Goal: Task Accomplishment & Management: Manage account settings

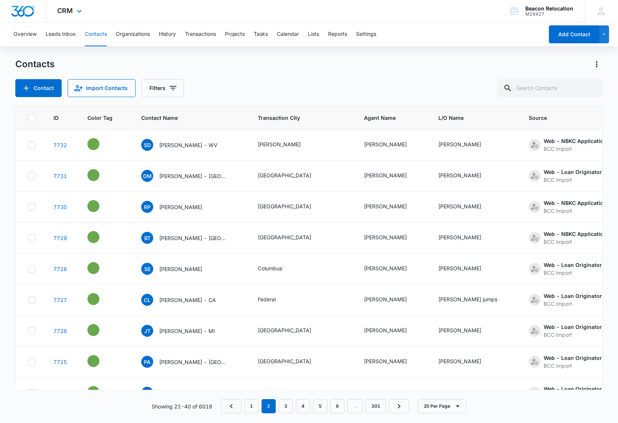
scroll to position [251, 0]
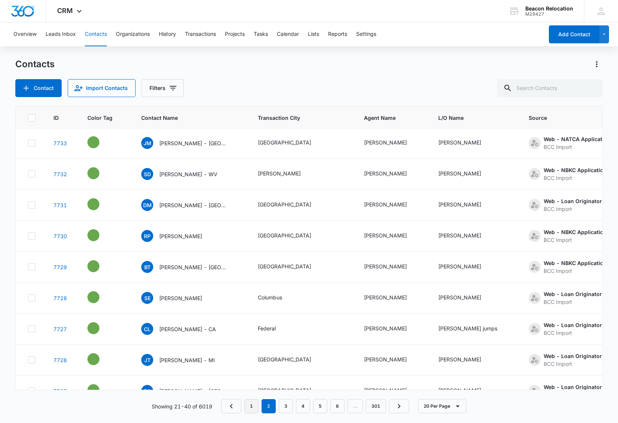
click at [248, 407] on link "1" at bounding box center [251, 406] width 14 height 14
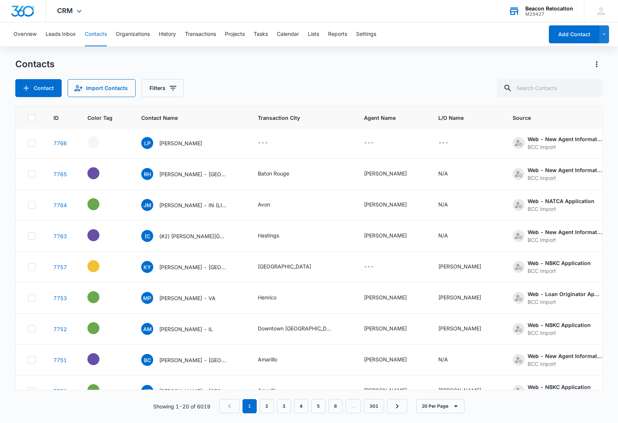
scroll to position [0, 0]
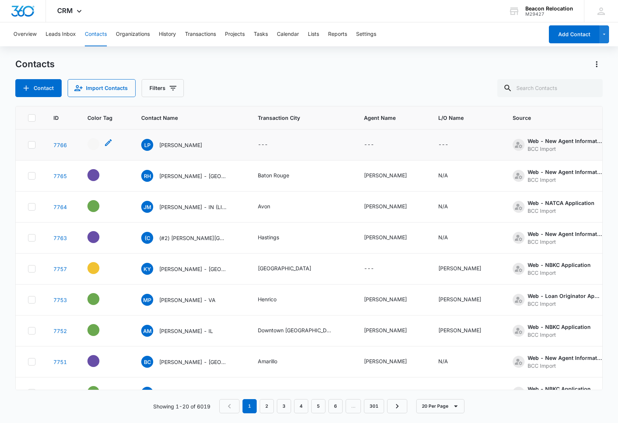
drag, startPoint x: 109, startPoint y: 143, endPoint x: 103, endPoint y: 141, distance: 5.6
click at [109, 143] on icon "- - Select to Edit Field" at bounding box center [108, 142] width 7 height 7
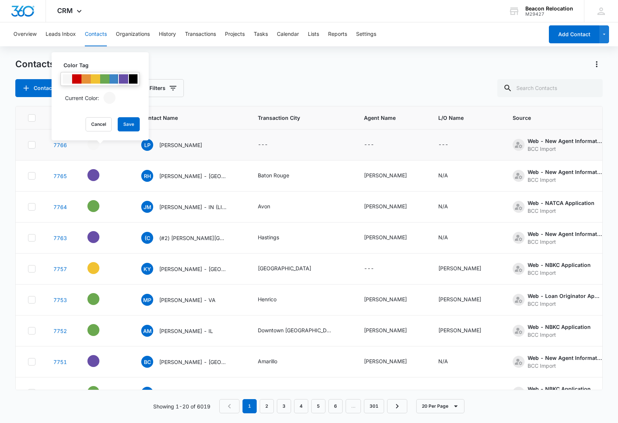
click at [125, 81] on div at bounding box center [123, 78] width 9 height 9
click at [134, 125] on button "Save" at bounding box center [129, 124] width 22 height 14
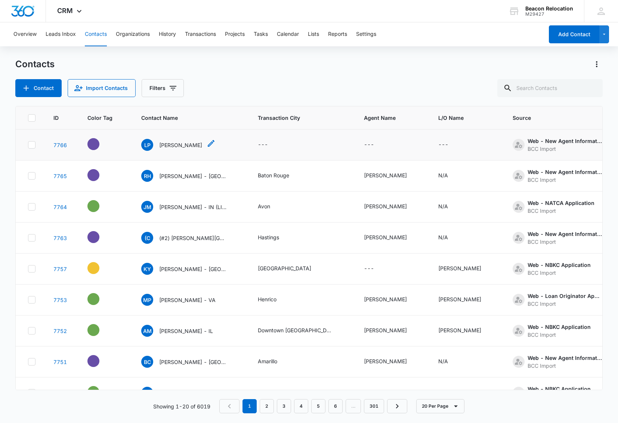
click at [206, 143] on icon "Contact Name - Laurie Parker - Select to Edit Field" at bounding box center [210, 143] width 9 height 9
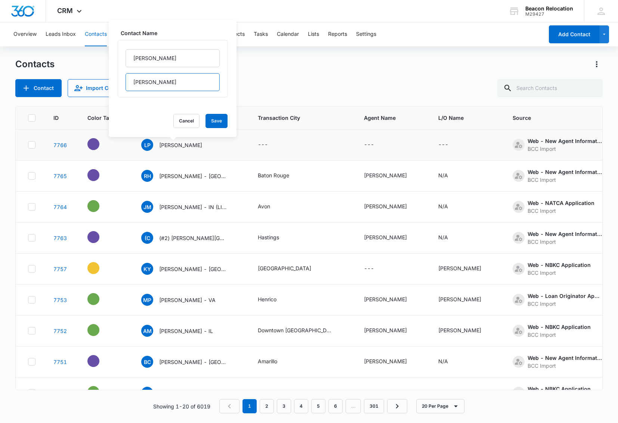
drag, startPoint x: 131, startPoint y: 82, endPoint x: 127, endPoint y: 81, distance: 4.5
click at [127, 81] on input "Parker" at bounding box center [172, 82] width 94 height 18
click at [167, 59] on input "Laurie" at bounding box center [172, 58] width 94 height 18
type input "Laurie Parker -"
drag, startPoint x: 159, startPoint y: 84, endPoint x: 119, endPoint y: 84, distance: 39.6
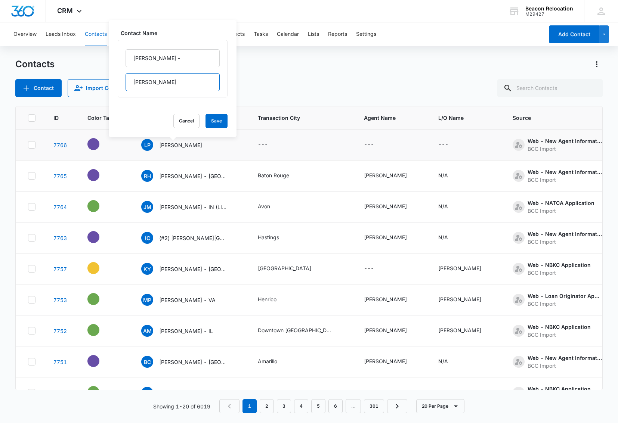
click at [119, 84] on div "Laurie Parker - Parker" at bounding box center [173, 68] width 110 height 57
type input "Raleigh, NC"
drag, startPoint x: 221, startPoint y: 119, endPoint x: 224, endPoint y: 121, distance: 3.8
click at [221, 119] on button "Save" at bounding box center [216, 121] width 22 height 14
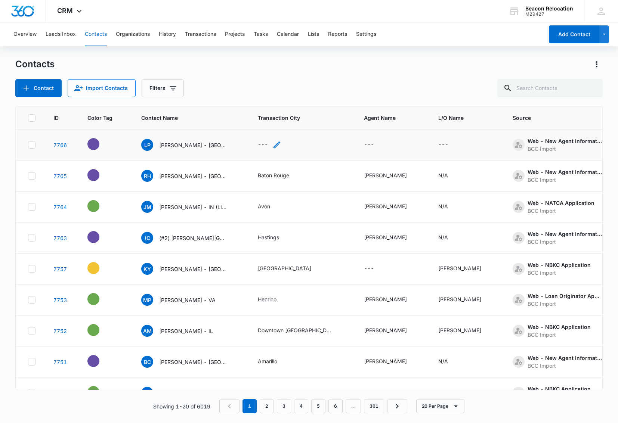
click at [276, 145] on icon "Transaction City - - Select to Edit Field" at bounding box center [276, 144] width 7 height 7
click at [263, 94] on input "Transaction City" at bounding box center [268, 97] width 94 height 18
type input "Raleigh"
click at [309, 116] on button "Save" at bounding box center [304, 120] width 22 height 14
click at [382, 143] on icon "Agent Name - - Select to Edit Field" at bounding box center [382, 144] width 9 height 9
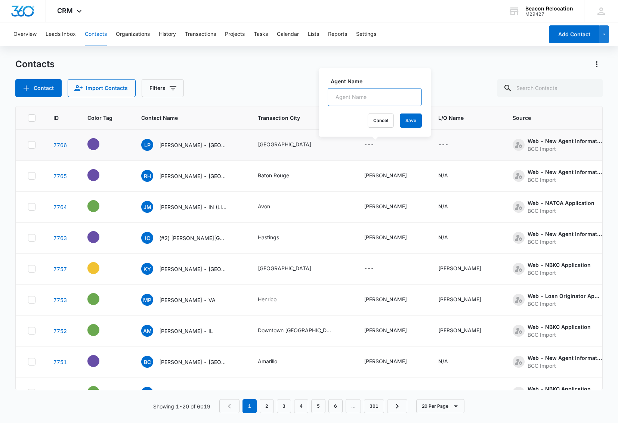
click at [367, 99] on input "Agent Name" at bounding box center [374, 97] width 94 height 18
type input "Laurie Parker"
click at [411, 116] on button "Save" at bounding box center [410, 120] width 22 height 14
click at [461, 144] on icon "L/O Name - - Select to Edit Field" at bounding box center [457, 144] width 9 height 9
click at [439, 100] on input "L/O Name" at bounding box center [455, 97] width 94 height 18
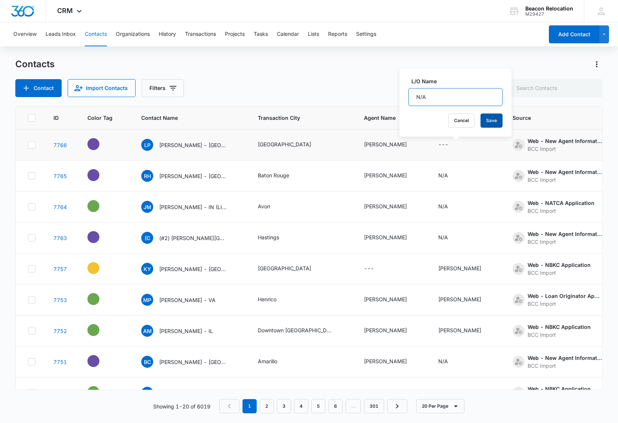
type input "N/A"
click at [497, 124] on button "Save" at bounding box center [491, 120] width 22 height 14
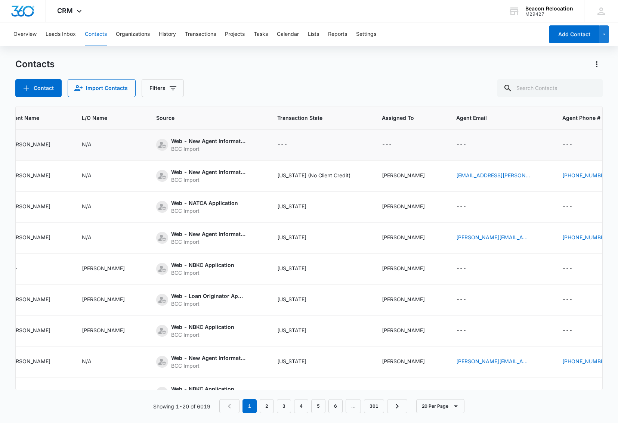
scroll to position [0, 370]
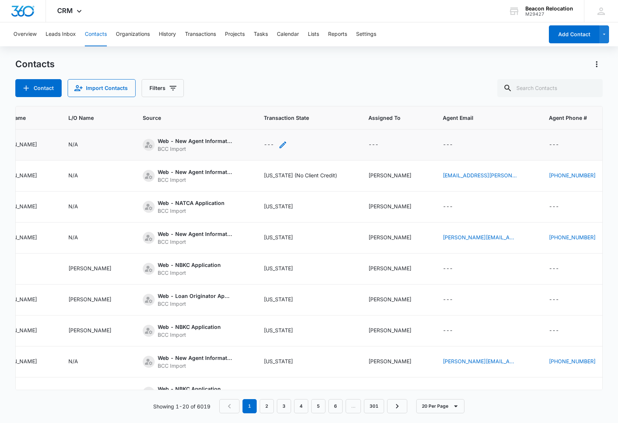
click at [283, 145] on icon "Transaction State - - Select to Edit Field" at bounding box center [282, 144] width 7 height 7
click at [273, 95] on div "Transaction State" at bounding box center [268, 97] width 43 height 8
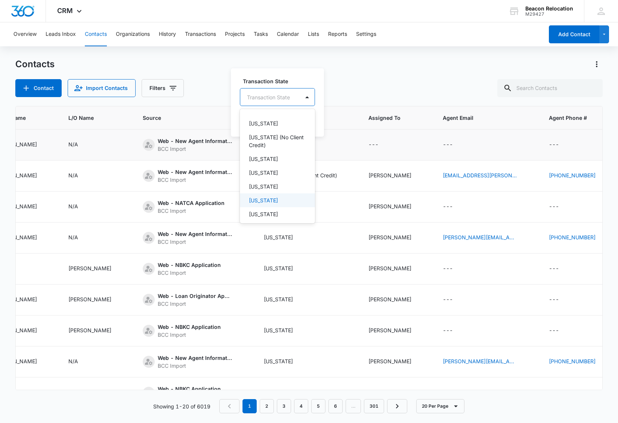
type input "n"
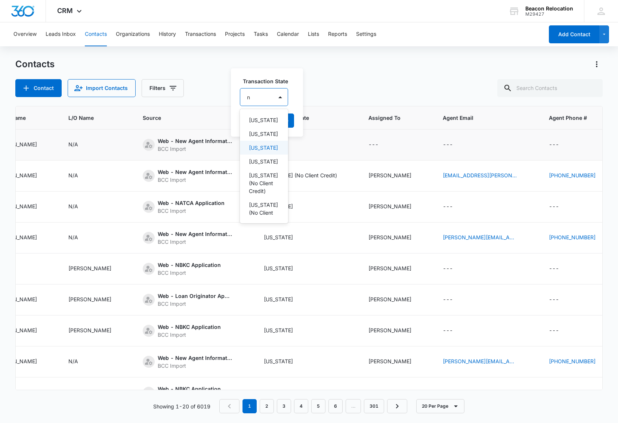
click at [258, 152] on p "North Carolina" at bounding box center [263, 148] width 29 height 8
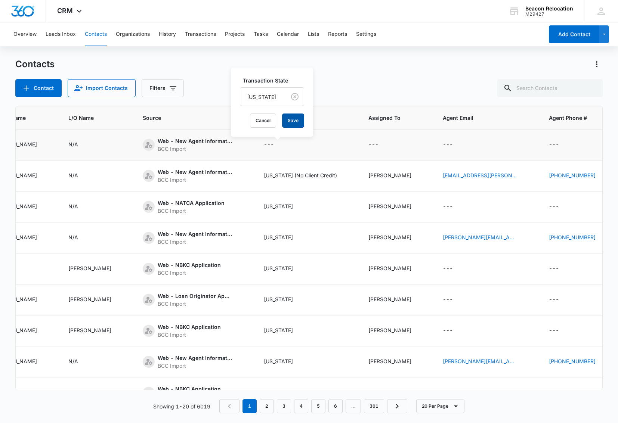
click at [299, 121] on button "Save" at bounding box center [293, 120] width 22 height 14
